Goal: Task Accomplishment & Management: Use online tool/utility

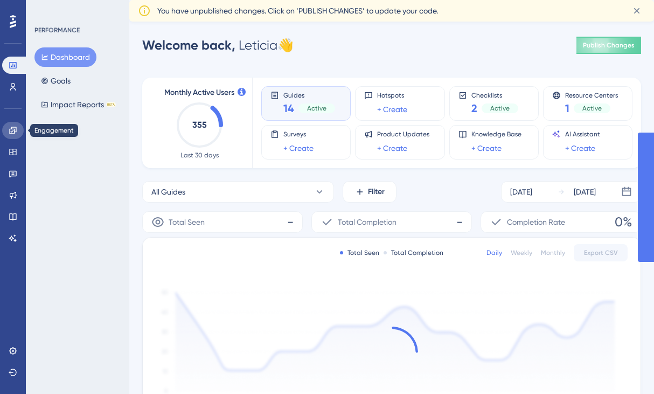
click at [17, 130] on link at bounding box center [13, 130] width 22 height 17
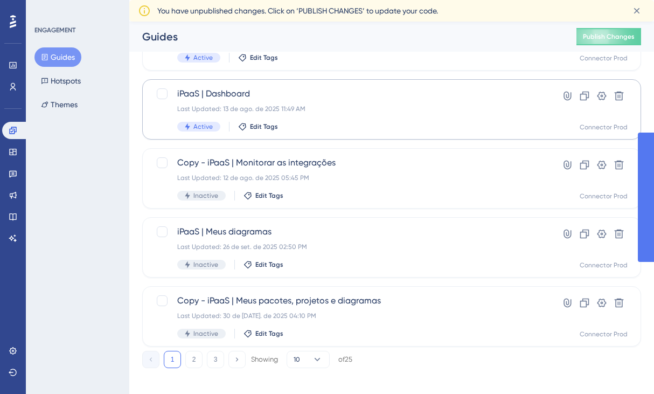
scroll to position [442, 0]
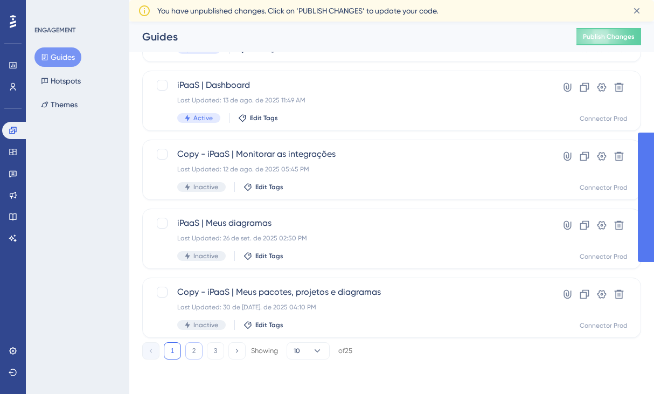
click at [190, 350] on button "2" at bounding box center [193, 350] width 17 height 17
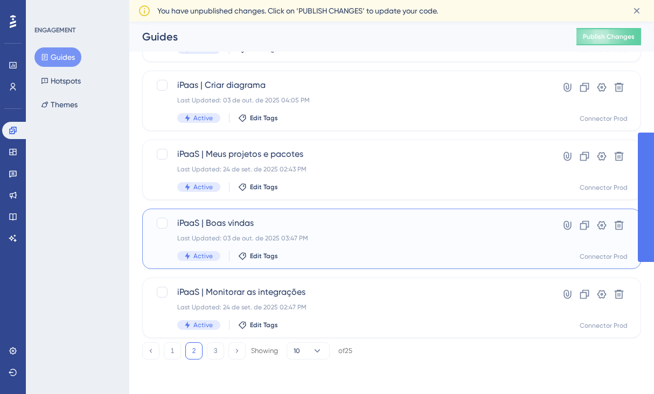
click at [276, 237] on div "Last Updated: 03 de out. de 2025 03:47 PM" at bounding box center [348, 238] width 343 height 9
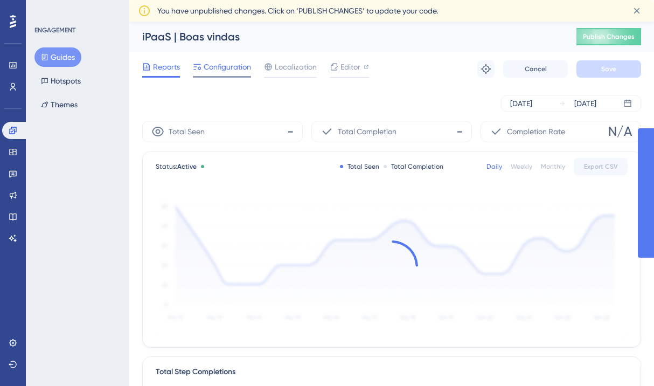
click at [234, 66] on span "Configuration" at bounding box center [227, 66] width 47 height 13
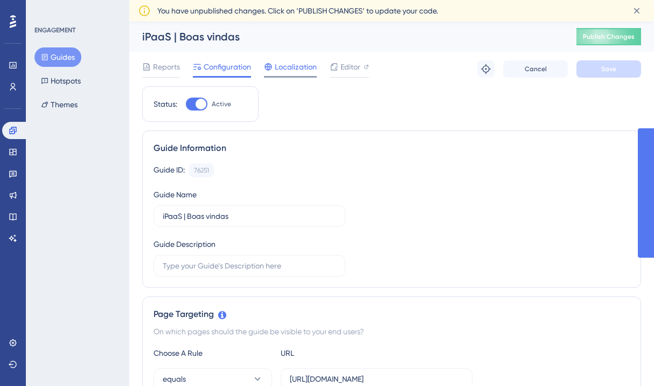
click at [276, 66] on span "Localization" at bounding box center [296, 66] width 42 height 13
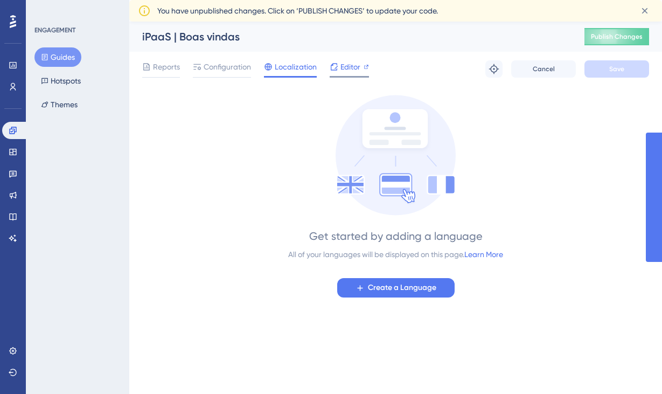
click at [341, 68] on span "Editor" at bounding box center [351, 66] width 20 height 13
click at [211, 144] on div "Get started by adding a language All of your languages will be displayed on thi…" at bounding box center [395, 196] width 507 height 203
click at [362, 68] on div "Editor" at bounding box center [349, 66] width 39 height 13
click at [351, 65] on span "Editor" at bounding box center [351, 66] width 20 height 13
click at [219, 66] on span "Configuration" at bounding box center [227, 66] width 47 height 13
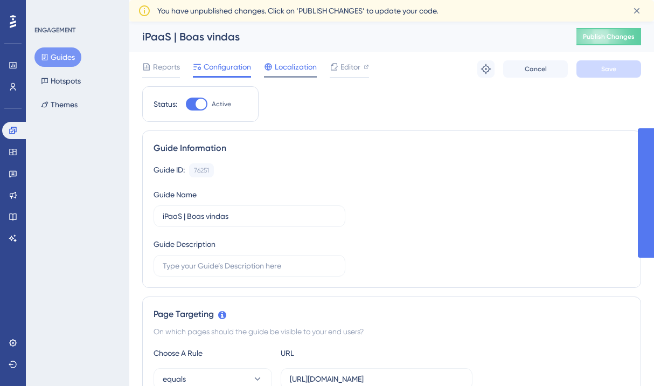
click at [292, 66] on span "Localization" at bounding box center [296, 66] width 42 height 13
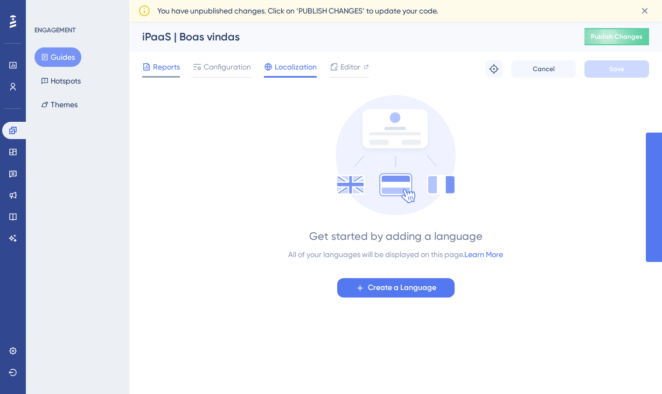
click at [161, 66] on span "Reports" at bounding box center [166, 66] width 27 height 13
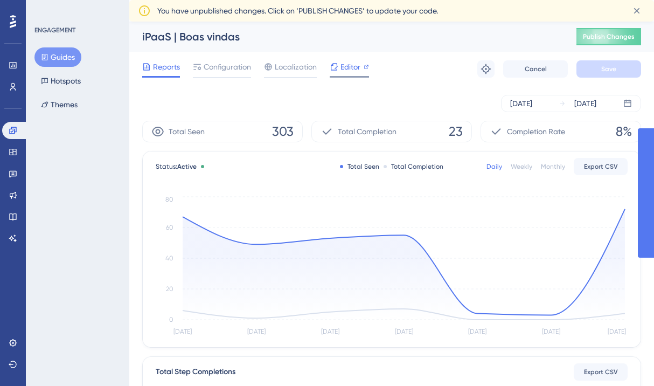
click at [344, 70] on span "Editor" at bounding box center [351, 66] width 20 height 13
click at [424, 64] on div "Reports Configuration Localization Editor Troubleshoot Cancel Save" at bounding box center [391, 69] width 499 height 34
click at [350, 67] on span "Editor" at bounding box center [351, 66] width 20 height 13
